Goal: Go to known website: Access a specific website the user already knows

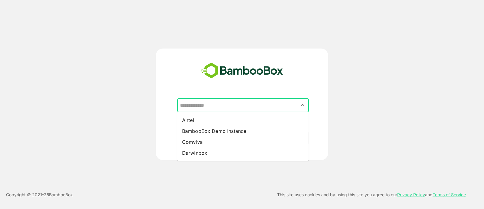
click at [207, 103] on input "text" at bounding box center [243, 105] width 129 height 12
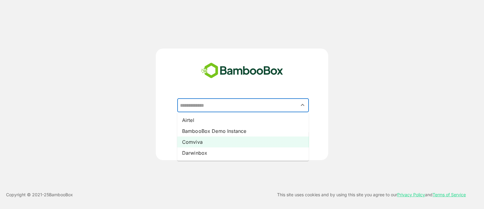
click at [199, 140] on li "Comviva" at bounding box center [243, 141] width 132 height 11
type input "*******"
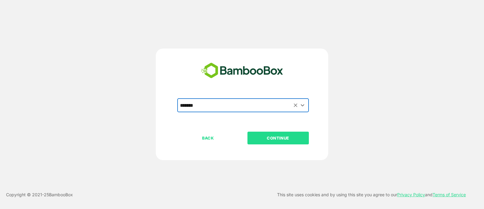
click at [266, 136] on p "CONTINUE" at bounding box center [278, 137] width 61 height 7
